Goal: Task Accomplishment & Management: Use online tool/utility

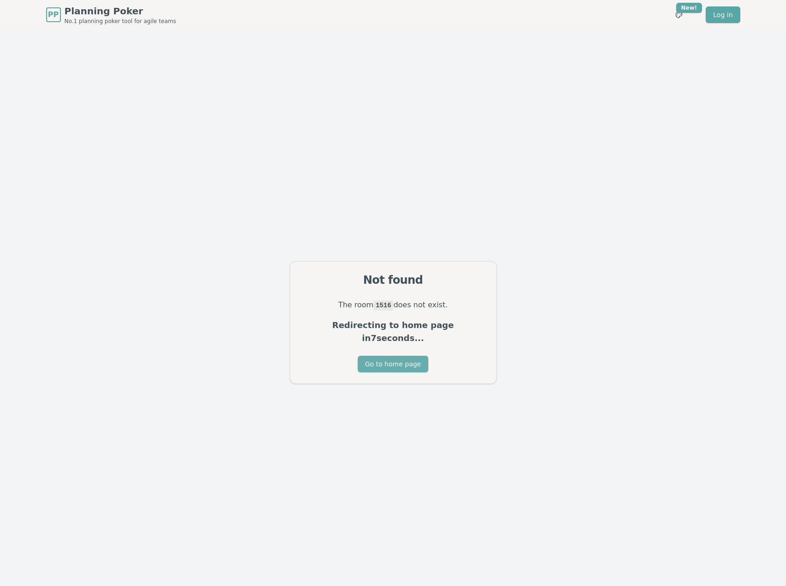
click at [393, 361] on button "Go to home page" at bounding box center [393, 364] width 71 height 17
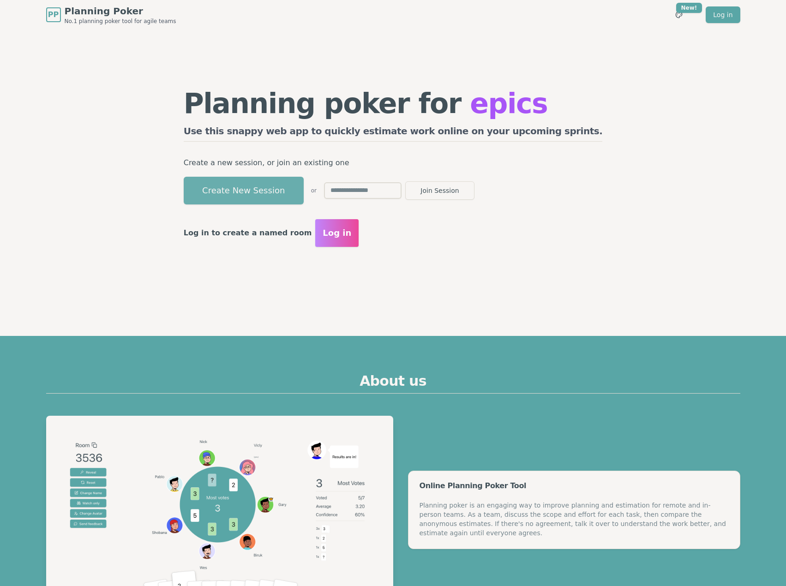
click at [302, 194] on button "Create New Session" at bounding box center [244, 191] width 120 height 28
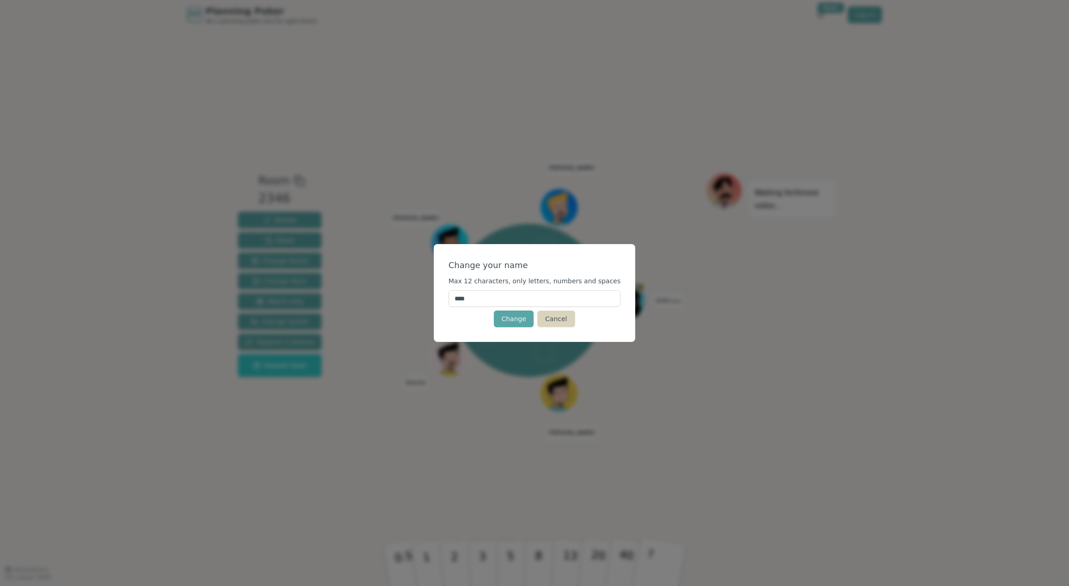
click at [559, 321] on button "Cancel" at bounding box center [555, 319] width 37 height 17
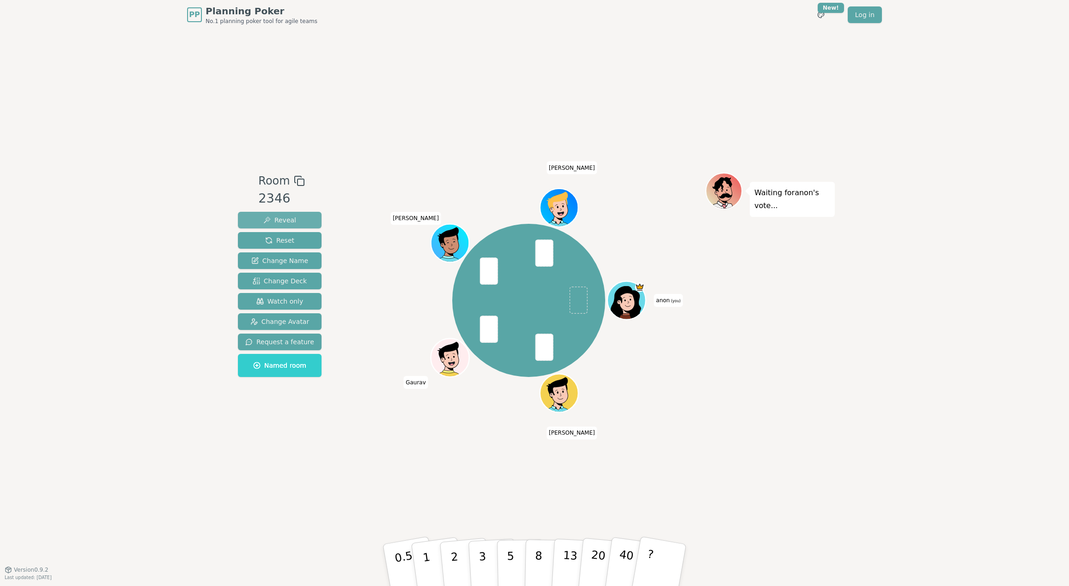
click at [284, 221] on span "Reveal" at bounding box center [279, 220] width 33 height 9
click at [289, 219] on span "Reveal" at bounding box center [279, 220] width 33 height 9
